Goal: Task Accomplishment & Management: Manage account settings

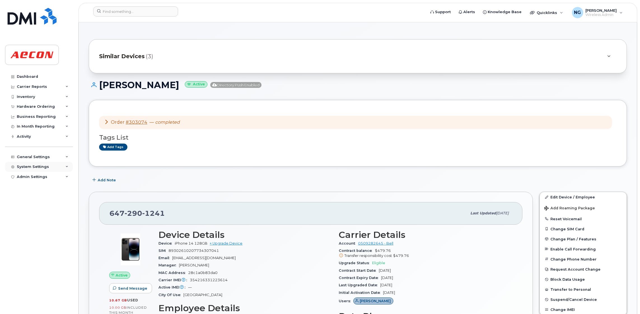
click at [36, 172] on div "System Settings" at bounding box center [39, 167] width 68 height 10
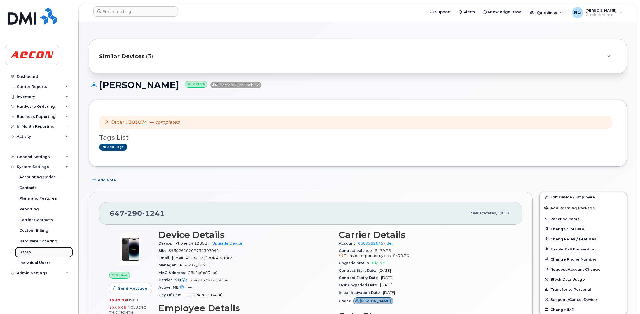
click at [31, 254] on link "Users" at bounding box center [44, 252] width 58 height 11
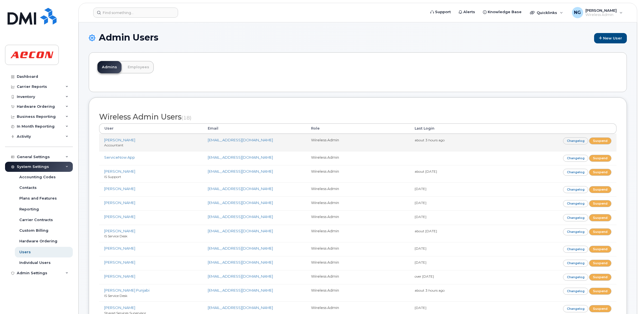
click at [124, 143] on td "Christina Cefaratti Accountant" at bounding box center [151, 142] width 104 height 17
click at [127, 141] on link "[PERSON_NAME]" at bounding box center [119, 140] width 31 height 4
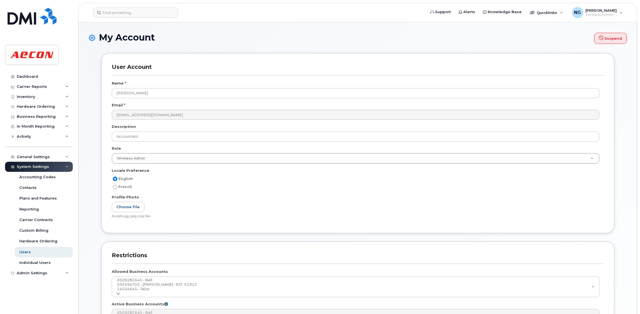
select select
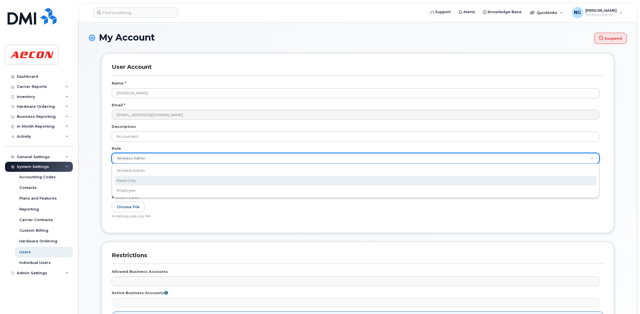
scroll to position [0, 1]
select select "read_only"
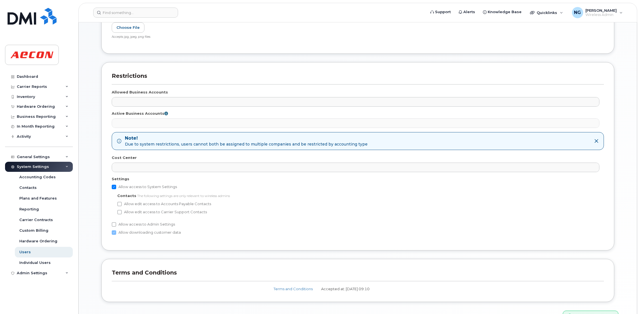
scroll to position [215, 0]
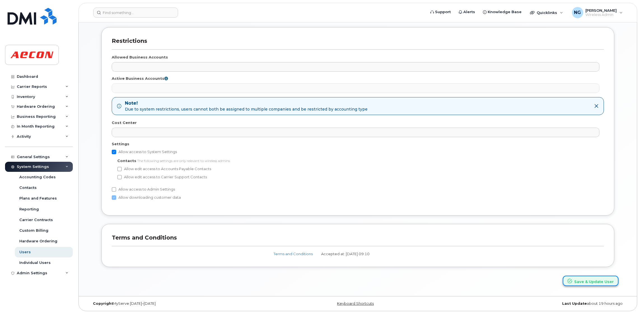
click at [602, 282] on button "Save & Update User" at bounding box center [590, 281] width 56 height 10
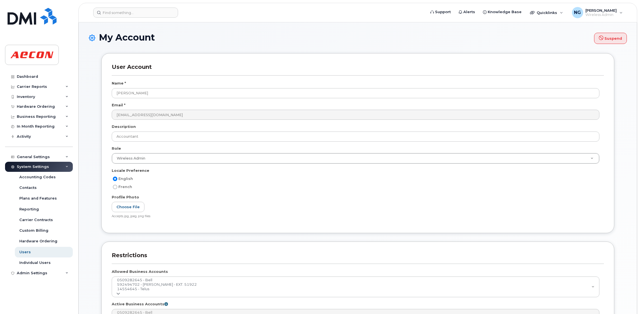
select select
click at [32, 76] on div "Dashboard" at bounding box center [27, 76] width 21 height 4
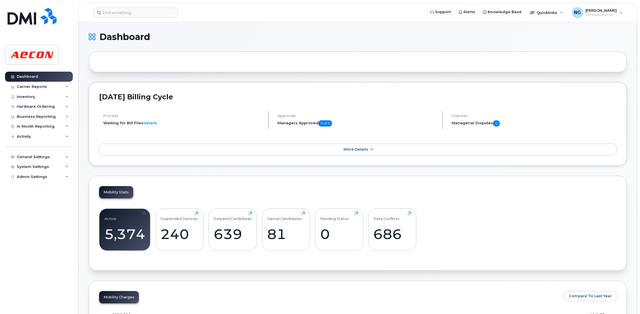
click at [512, 223] on div "Active 5,374 Click to view more Suspended Devices 240 Click to view more Suspen…" at bounding box center [357, 231] width 517 height 57
